Goal: Task Accomplishment & Management: Complete application form

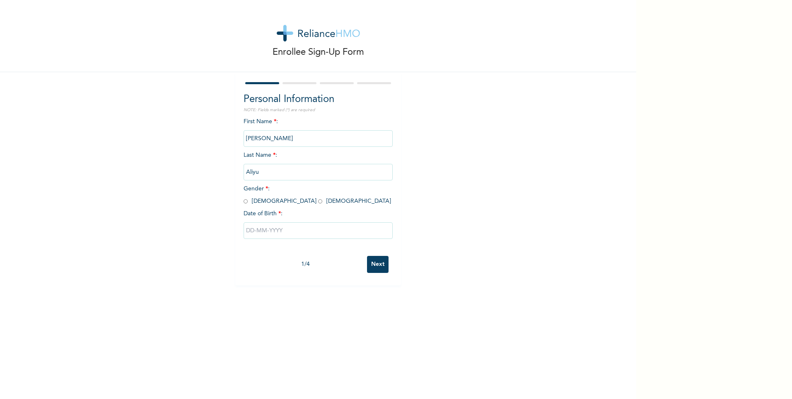
click at [244, 201] on input "radio" at bounding box center [246, 201] width 4 height 8
radio input "true"
click at [250, 228] on input "text" at bounding box center [318, 230] width 149 height 17
click at [315, 243] on select "January February March April May June July August September October November De…" at bounding box center [302, 263] width 44 height 17
select select "2"
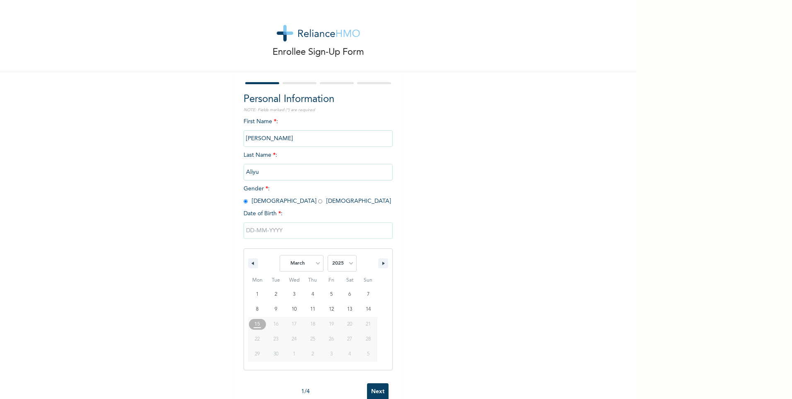
click at [280, 243] on select "January February March April May June July August September October November De…" at bounding box center [302, 263] width 44 height 17
click at [344, 243] on select "2025 2024 2023 2022 2021 2020 2019 2018 2017 2016 2015 2014 2013 2012 2011 2010…" at bounding box center [342, 263] width 29 height 17
select select "1997"
click at [328, 243] on select "2025 2024 2023 2022 2021 2020 2019 2018 2017 2016 2015 2014 2013 2012 2011 2010…" at bounding box center [342, 263] width 29 height 17
type input "[DATE]"
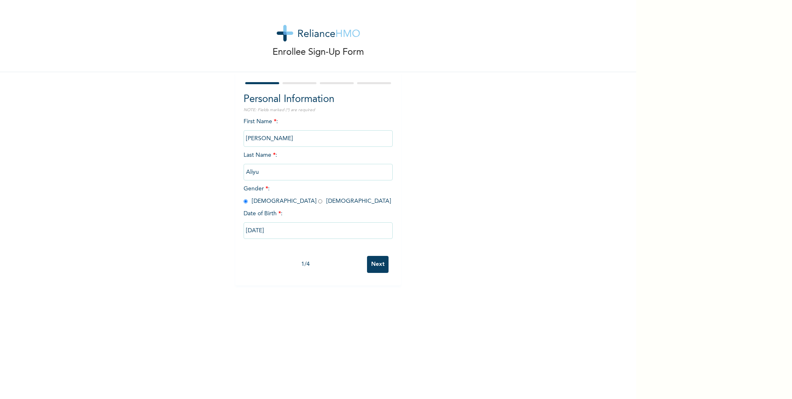
click at [375, 243] on input "Next" at bounding box center [378, 264] width 22 height 17
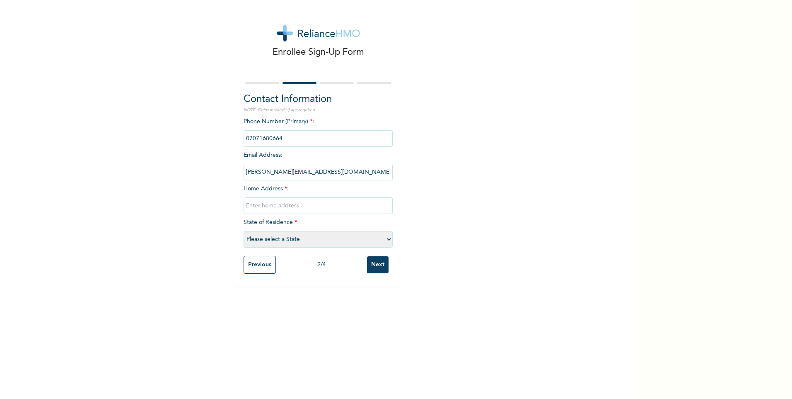
click at [311, 208] on input "text" at bounding box center [318, 205] width 149 height 17
click at [277, 237] on select "Please select a State [PERSON_NAME] (FCT) [PERSON_NAME] Ibom [GEOGRAPHIC_DATA] …" at bounding box center [318, 239] width 149 height 17
select select "33"
click at [244, 231] on select "Please select a State [PERSON_NAME] (FCT) [PERSON_NAME] Ibom [GEOGRAPHIC_DATA] …" at bounding box center [318, 239] width 149 height 17
click at [279, 203] on input "text" at bounding box center [318, 205] width 149 height 17
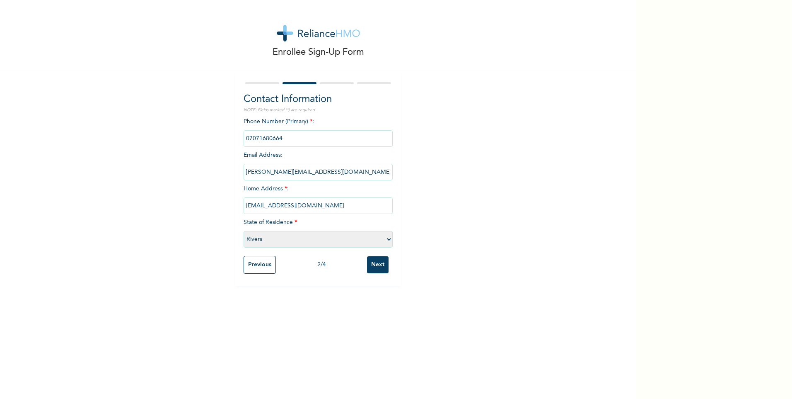
type input "[EMAIL_ADDRESS][DOMAIN_NAME]"
click at [372, 243] on input "Next" at bounding box center [378, 264] width 22 height 17
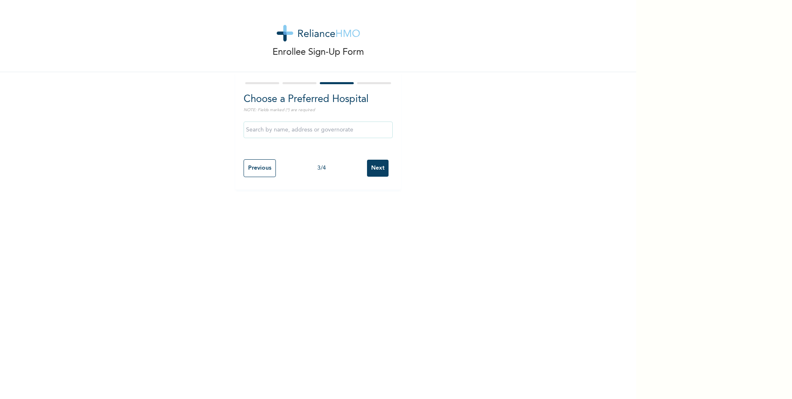
click at [317, 133] on input "text" at bounding box center [318, 129] width 149 height 17
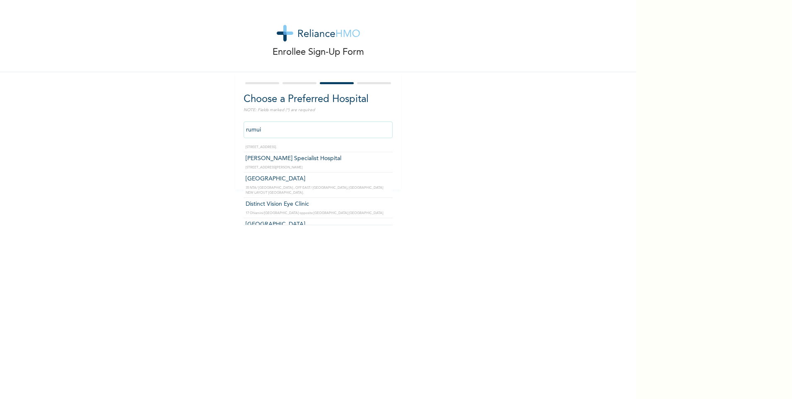
scroll to position [31, 0]
type input "Go Wellness Fitness center ( [GEOGRAPHIC_DATA])"
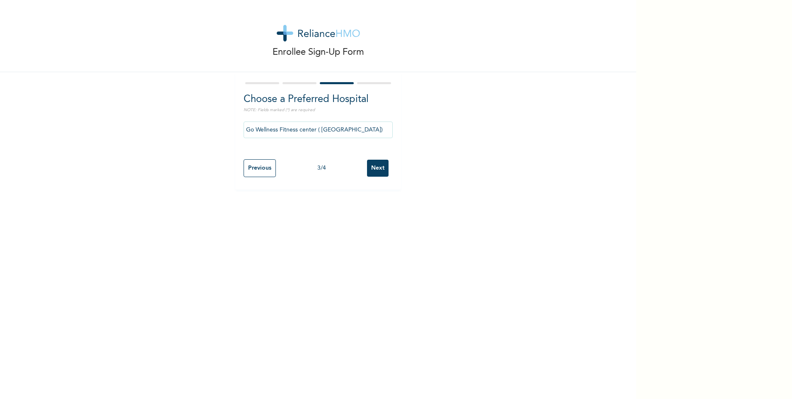
click at [370, 169] on input "Next" at bounding box center [378, 168] width 22 height 17
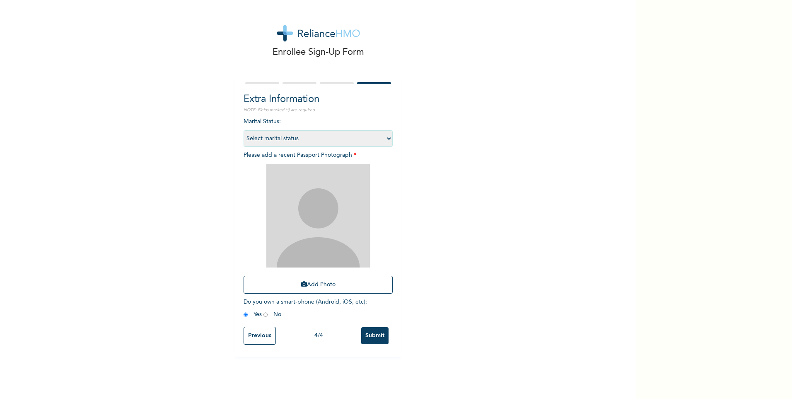
click at [269, 142] on select "Select marital status [DEMOGRAPHIC_DATA] Married [DEMOGRAPHIC_DATA] Widow/[DEMO…" at bounding box center [318, 138] width 149 height 17
select select "1"
click at [244, 130] on select "Select marital status [DEMOGRAPHIC_DATA] Married [DEMOGRAPHIC_DATA] Widow/[DEMO…" at bounding box center [318, 138] width 149 height 17
click at [337, 243] on button "Add Photo" at bounding box center [318, 285] width 149 height 18
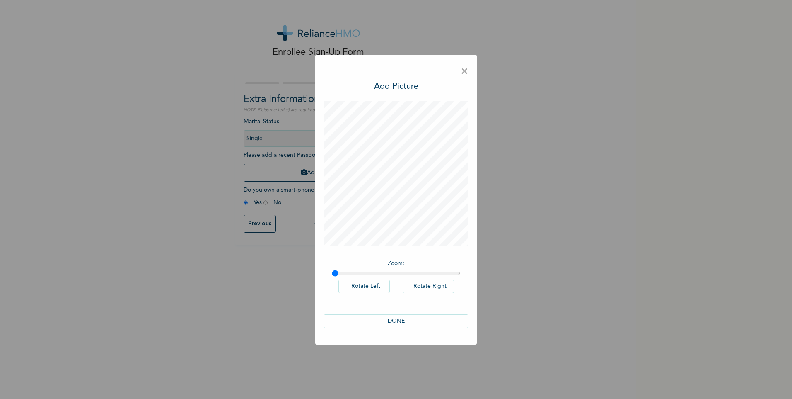
click at [413, 243] on button "DONE" at bounding box center [396, 321] width 145 height 14
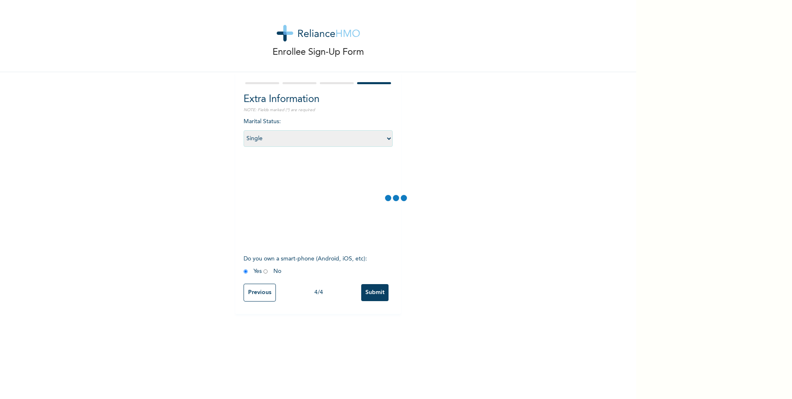
drag, startPoint x: 413, startPoint y: 323, endPoint x: 371, endPoint y: 337, distance: 44.6
click at [371, 243] on div "Enrollee Sign-Up Form Extra Information NOTE: Fields marked (*) are required Ma…" at bounding box center [318, 199] width 636 height 399
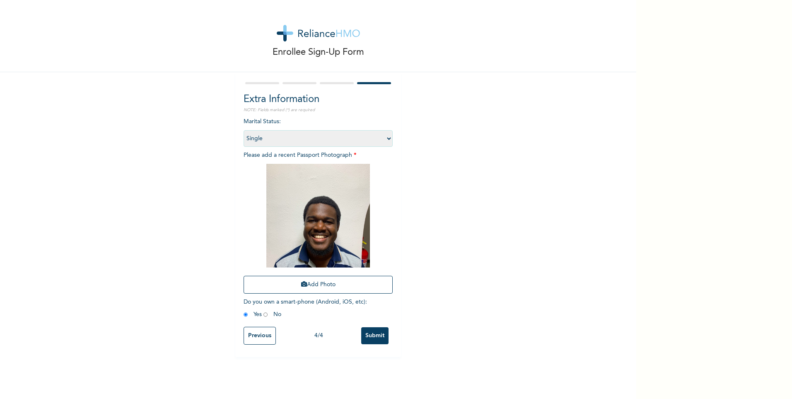
click at [363, 243] on input "Submit" at bounding box center [374, 335] width 27 height 17
